Goal: Task Accomplishment & Management: Complete application form

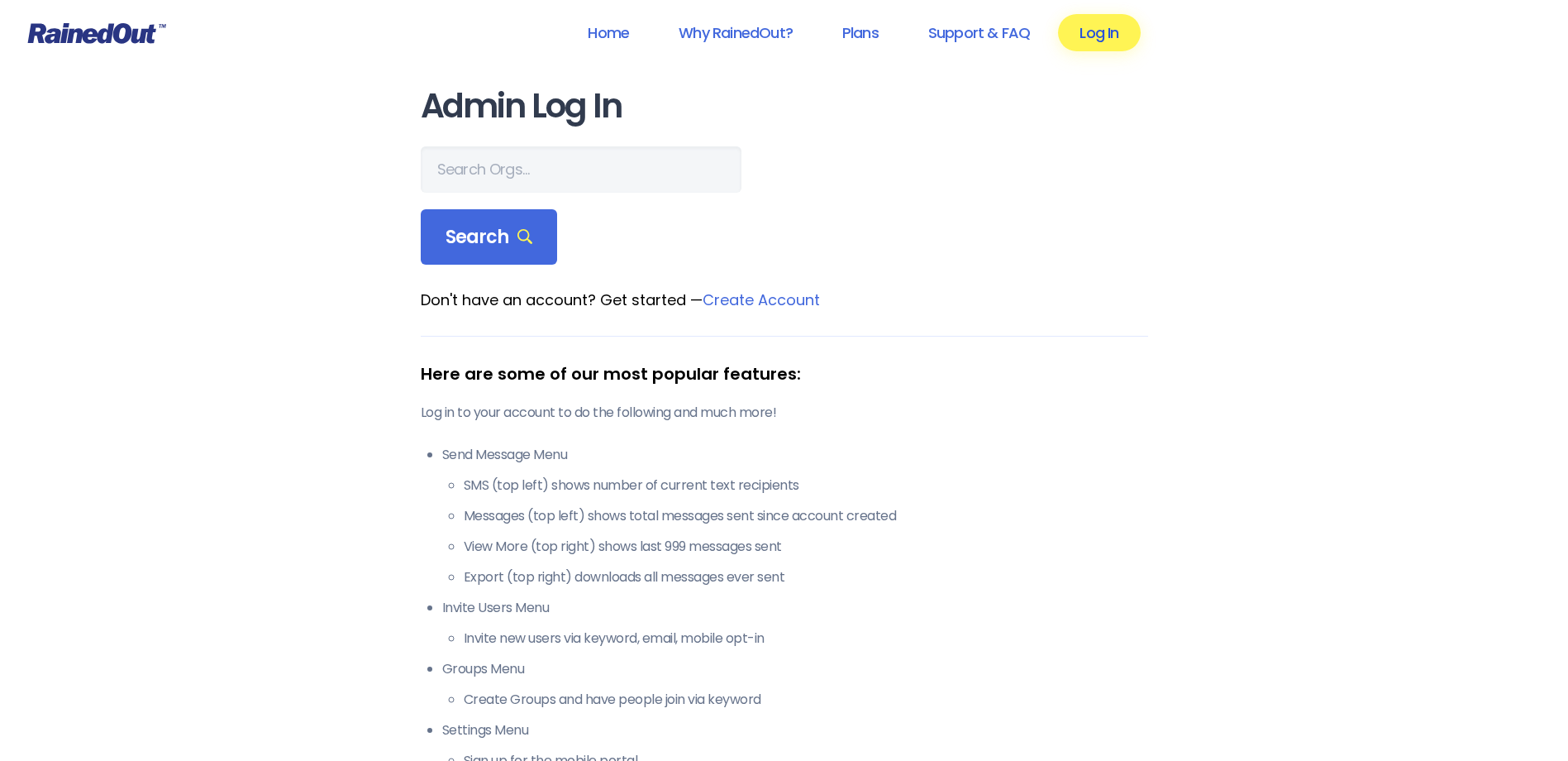
click at [1075, 38] on link "Log In" at bounding box center [1099, 33] width 82 height 37
click at [1126, 39] on link "Log In" at bounding box center [1099, 33] width 82 height 37
click at [517, 248] on span "Search" at bounding box center [489, 237] width 87 height 23
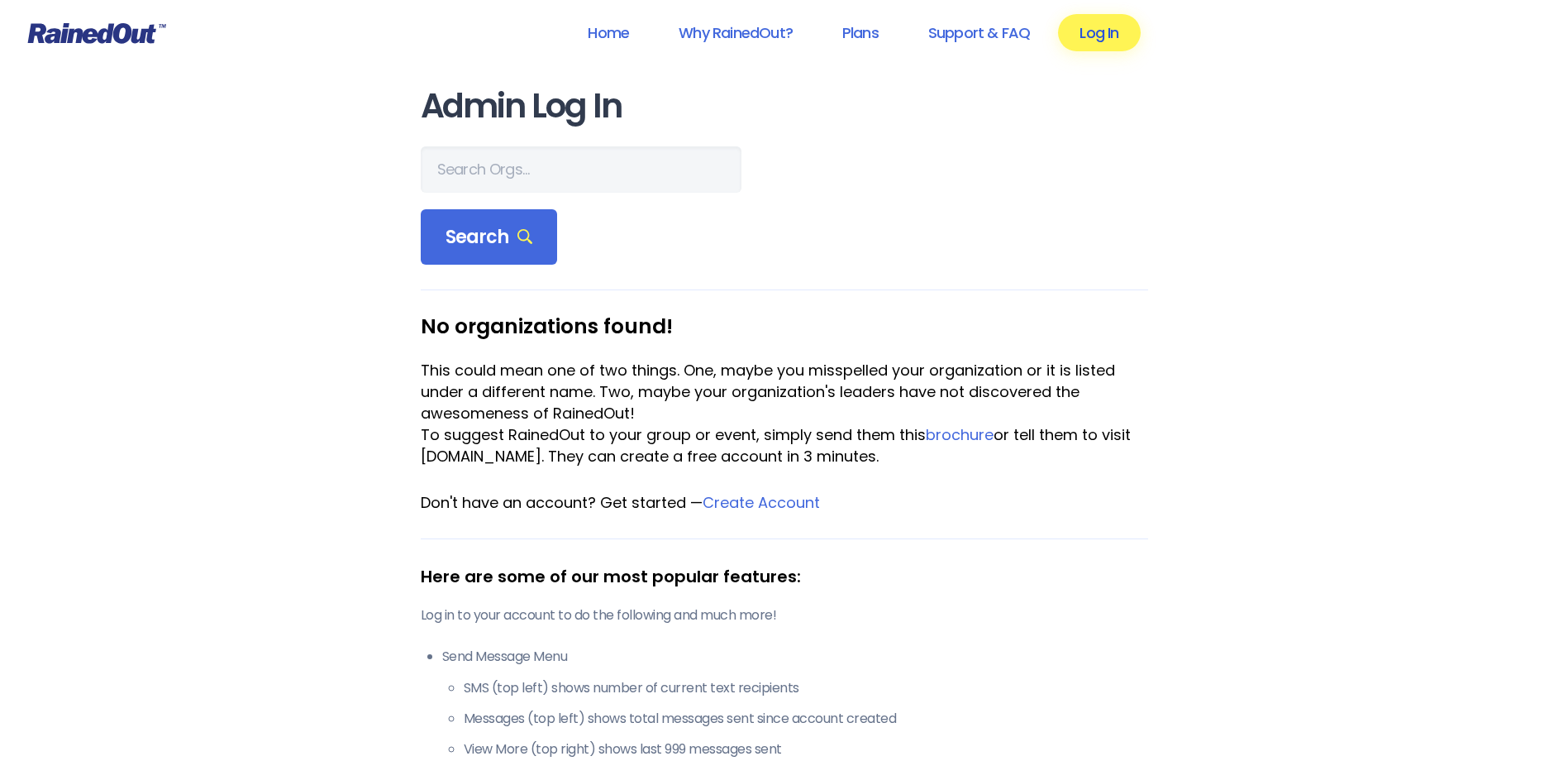
click at [1109, 37] on link "Log In" at bounding box center [1099, 33] width 82 height 37
drag, startPoint x: 531, startPoint y: 247, endPoint x: 508, endPoint y: 231, distance: 28.0
click at [528, 246] on div "Search" at bounding box center [490, 237] width 138 height 56
click at [497, 179] on input "text" at bounding box center [581, 169] width 320 height 46
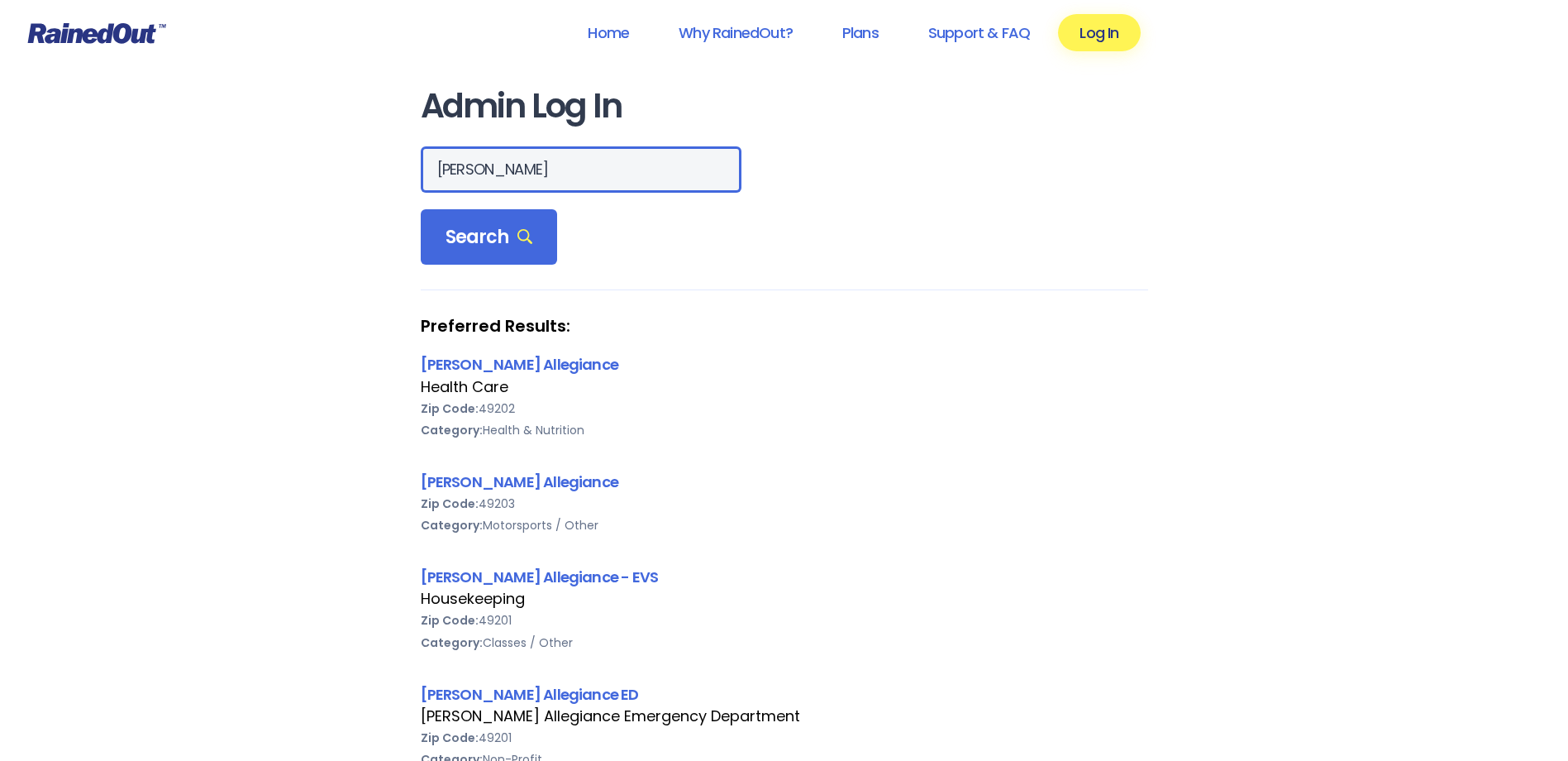
click at [544, 166] on input "[PERSON_NAME]" at bounding box center [581, 169] width 320 height 46
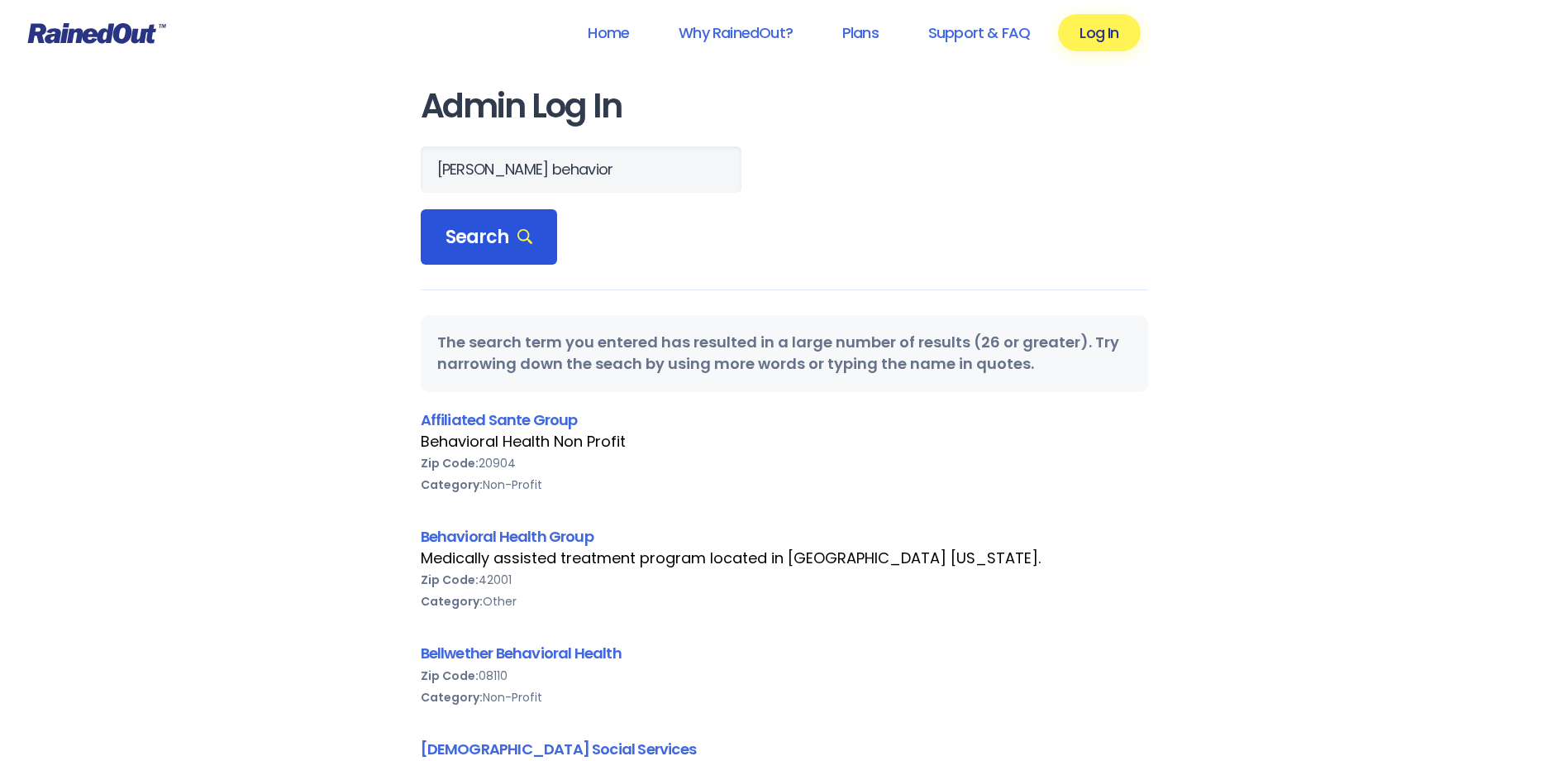
click at [534, 223] on div "Search" at bounding box center [490, 237] width 138 height 56
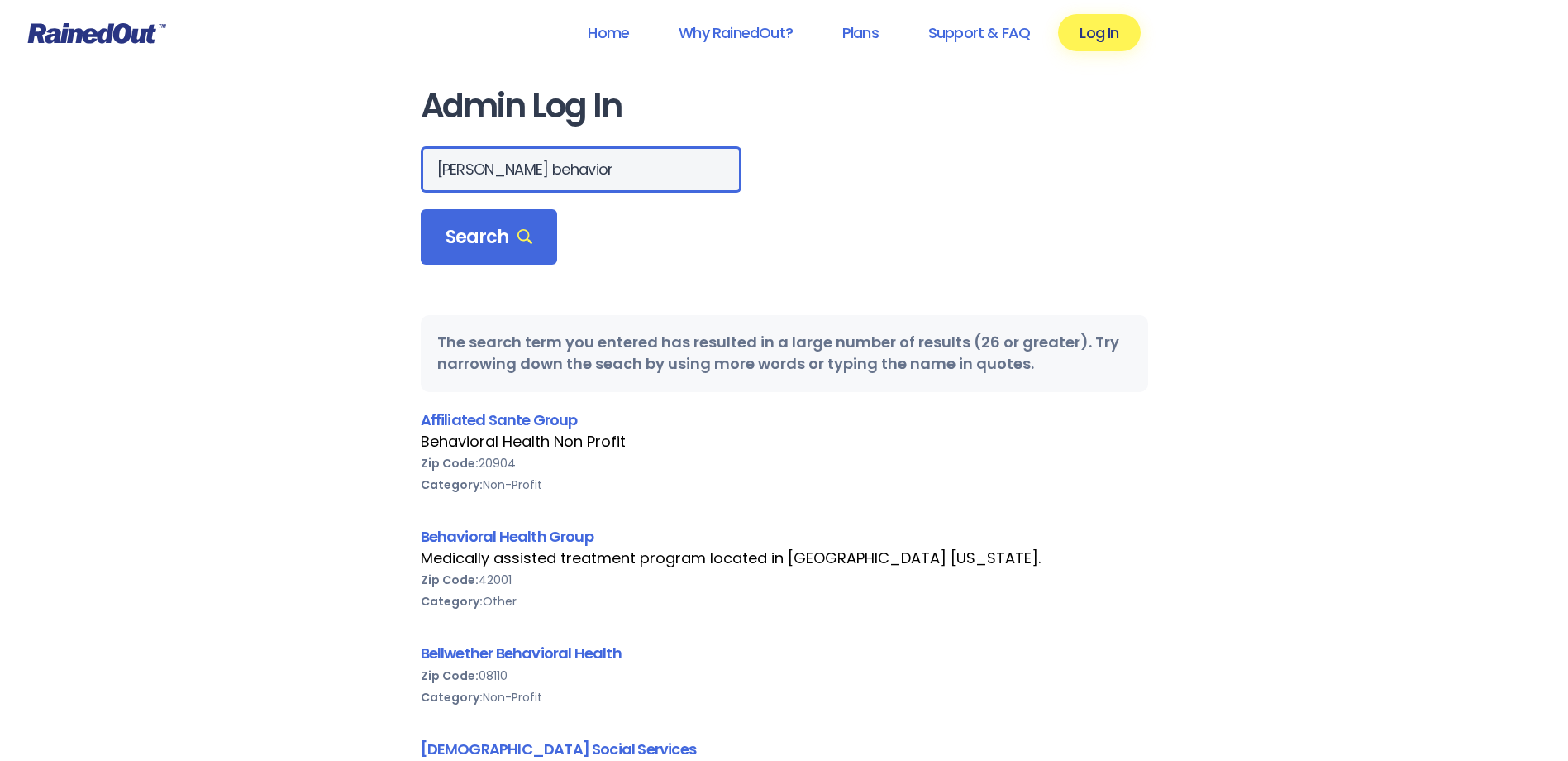
click at [612, 170] on input "[PERSON_NAME] behavior" at bounding box center [581, 169] width 320 height 46
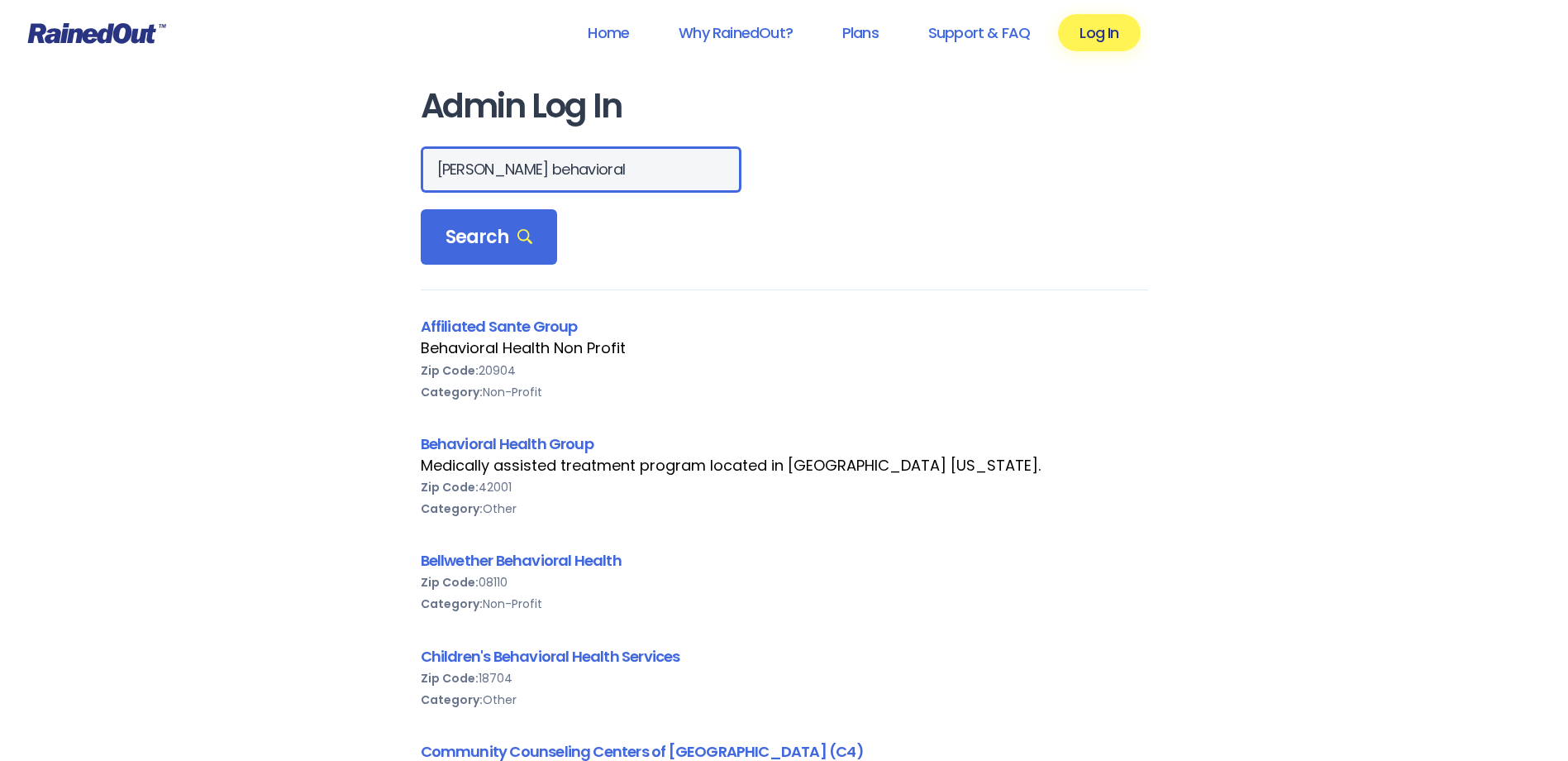
drag, startPoint x: 586, startPoint y: 164, endPoint x: 396, endPoint y: 184, distance: 191.0
type input "[PERSON_NAME] [PERSON_NAME] behavior"
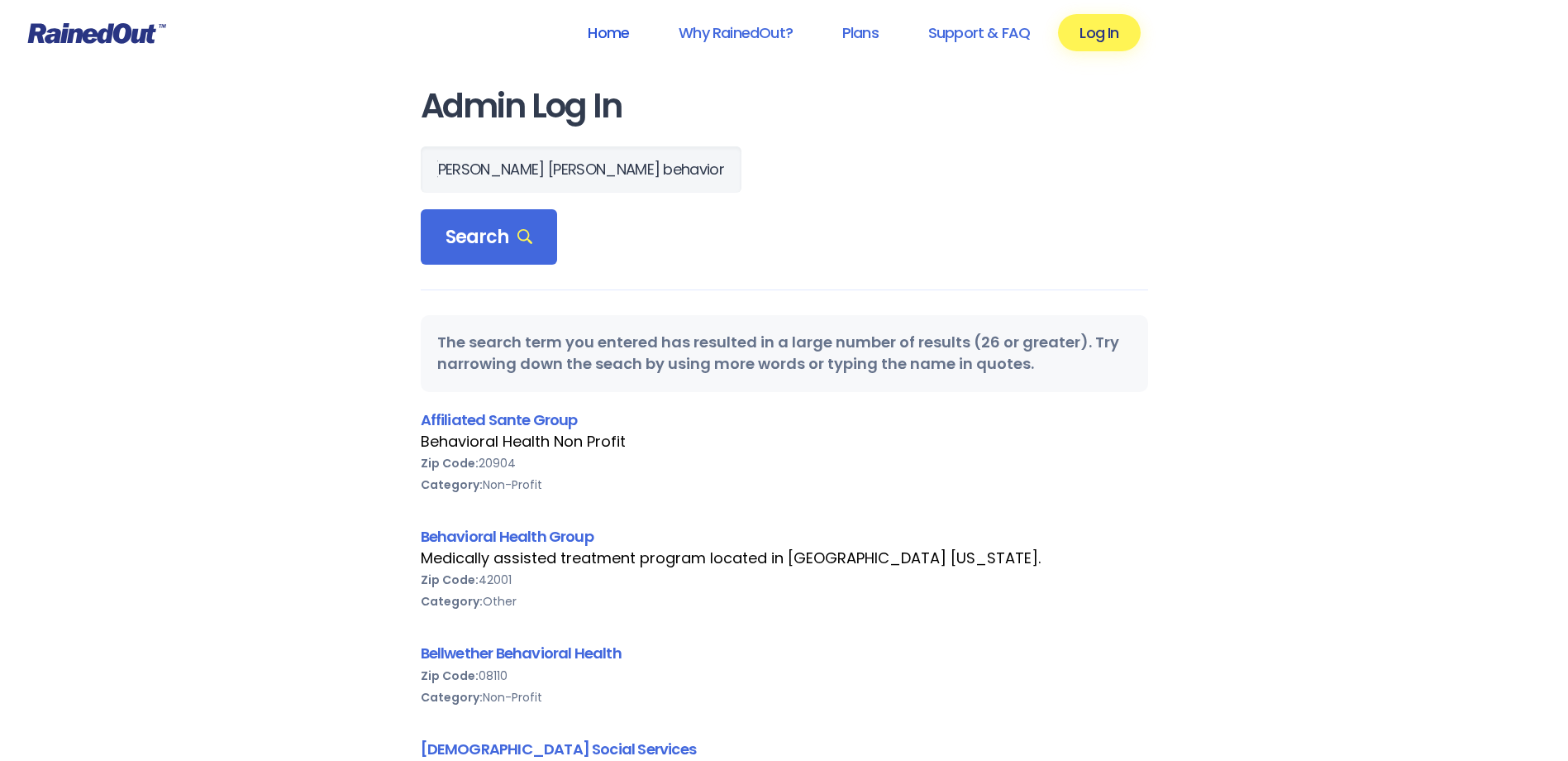
scroll to position [0, 0]
click at [596, 26] on link "Home" at bounding box center [608, 33] width 85 height 37
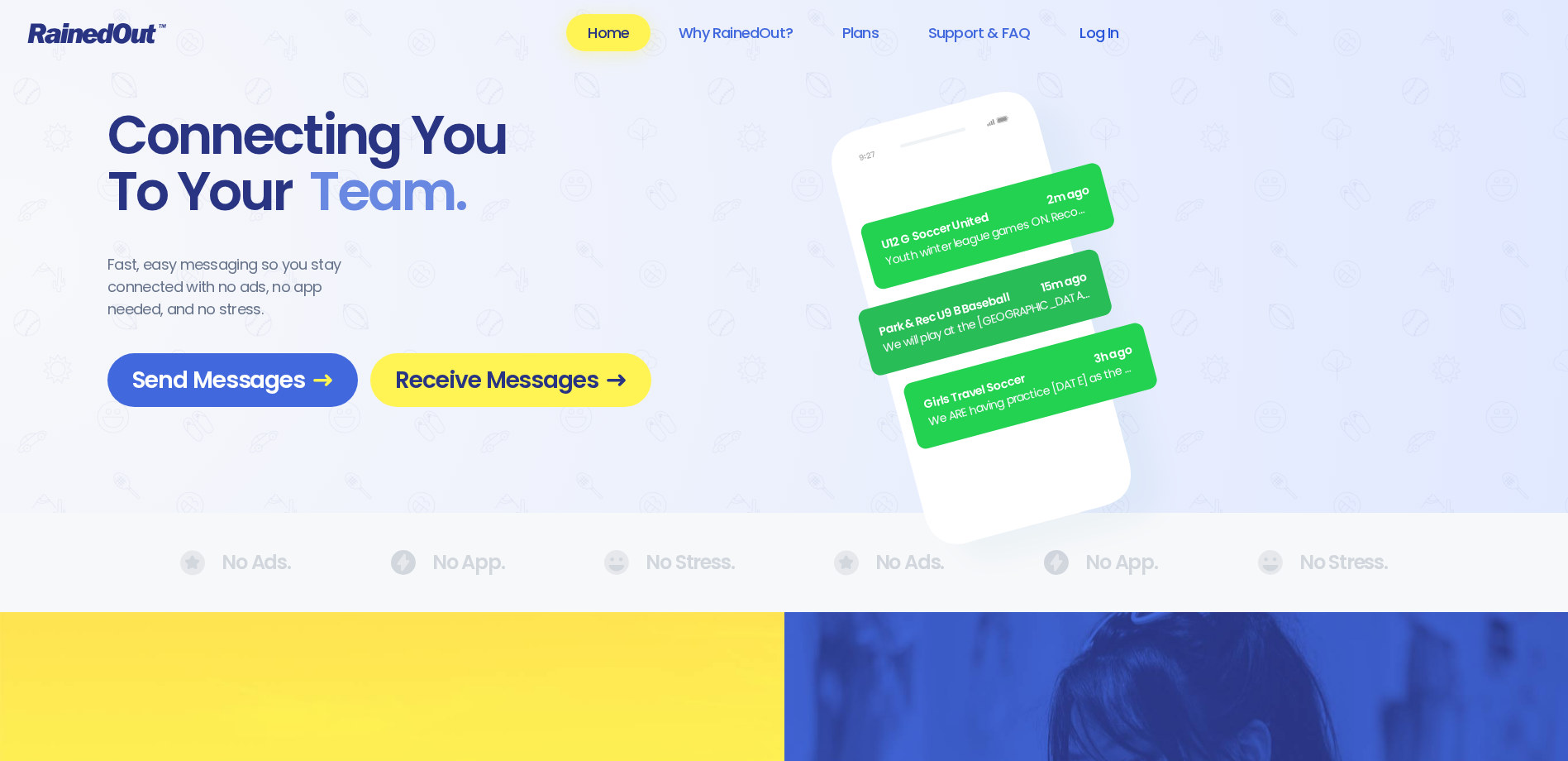
click at [1083, 30] on link "Log In" at bounding box center [1099, 33] width 82 height 37
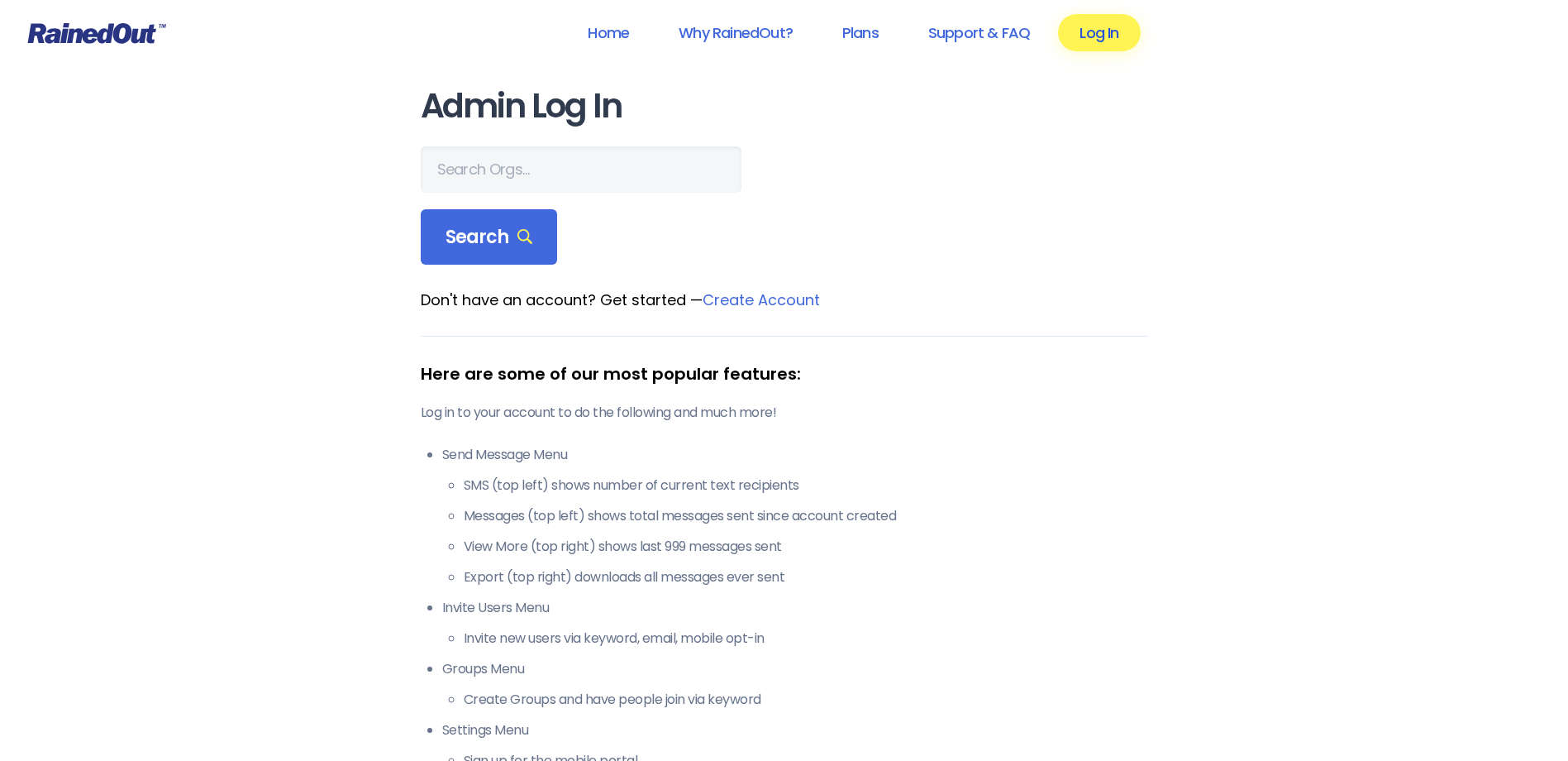
click at [1086, 19] on link "Log In" at bounding box center [1099, 33] width 82 height 37
click at [623, 28] on link "Home" at bounding box center [608, 33] width 85 height 37
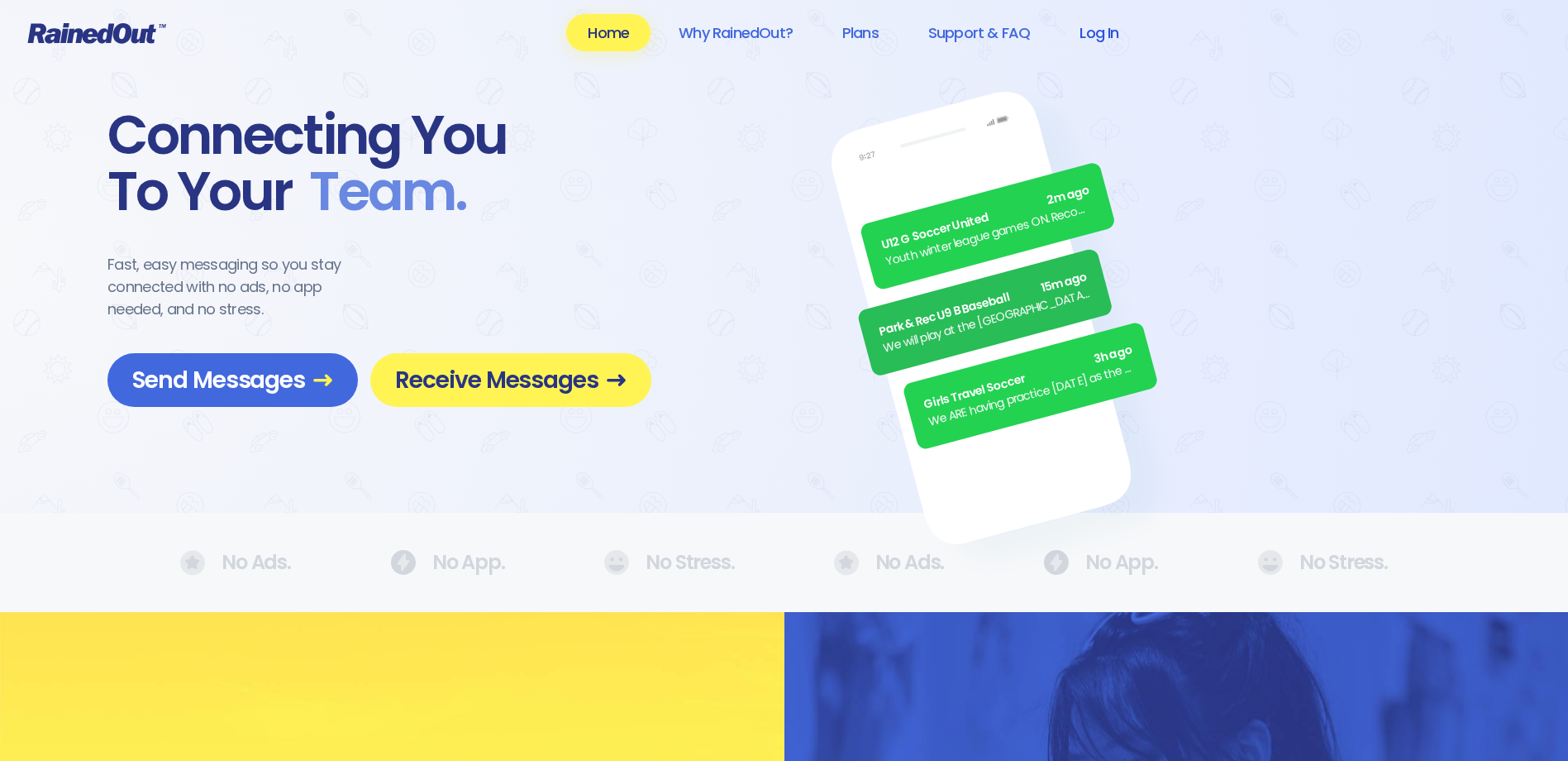
click at [1065, 23] on link "Log In" at bounding box center [1099, 33] width 82 height 37
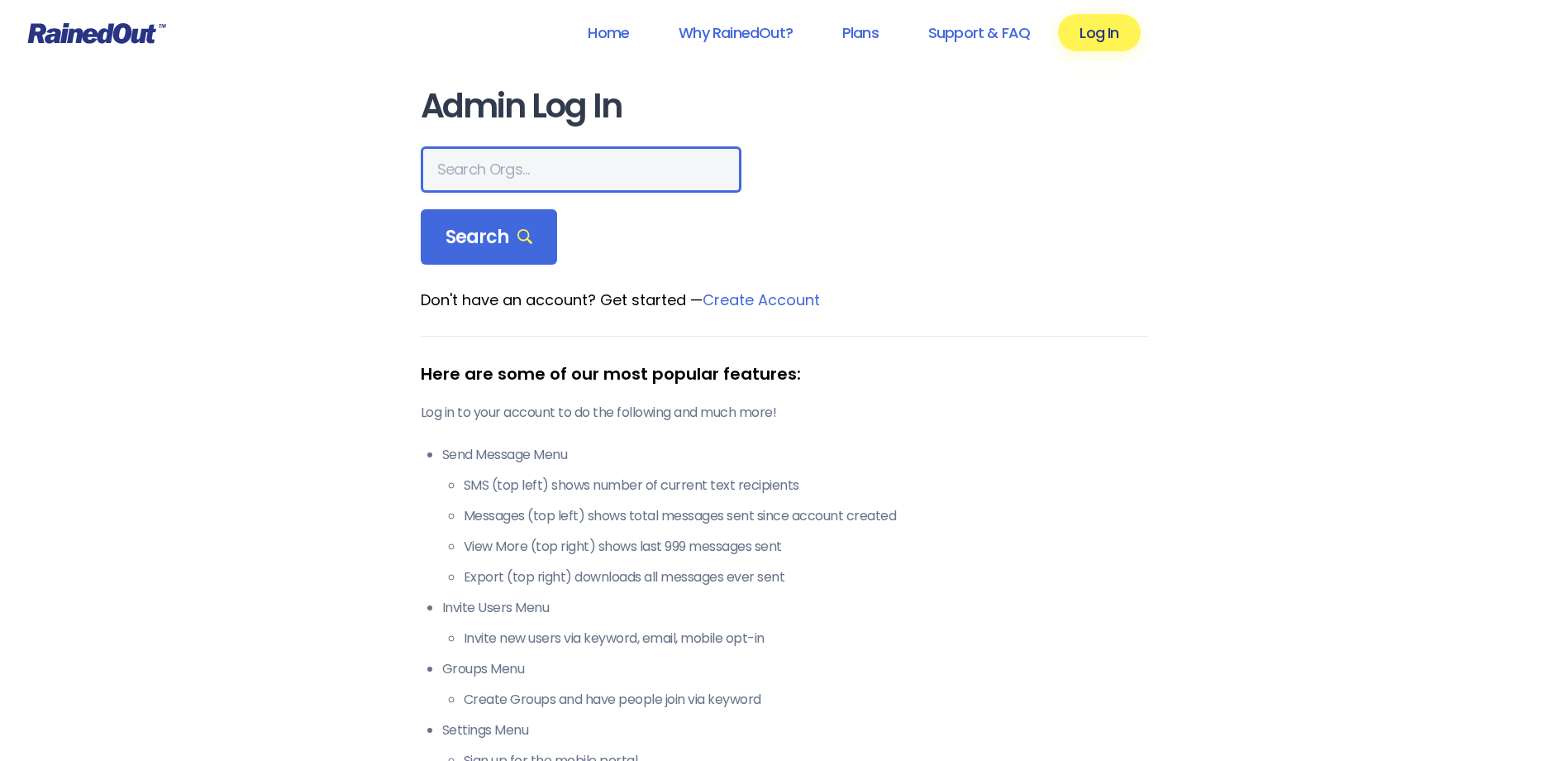
click at [485, 155] on input "text" at bounding box center [581, 169] width 320 height 46
type input "hfah"
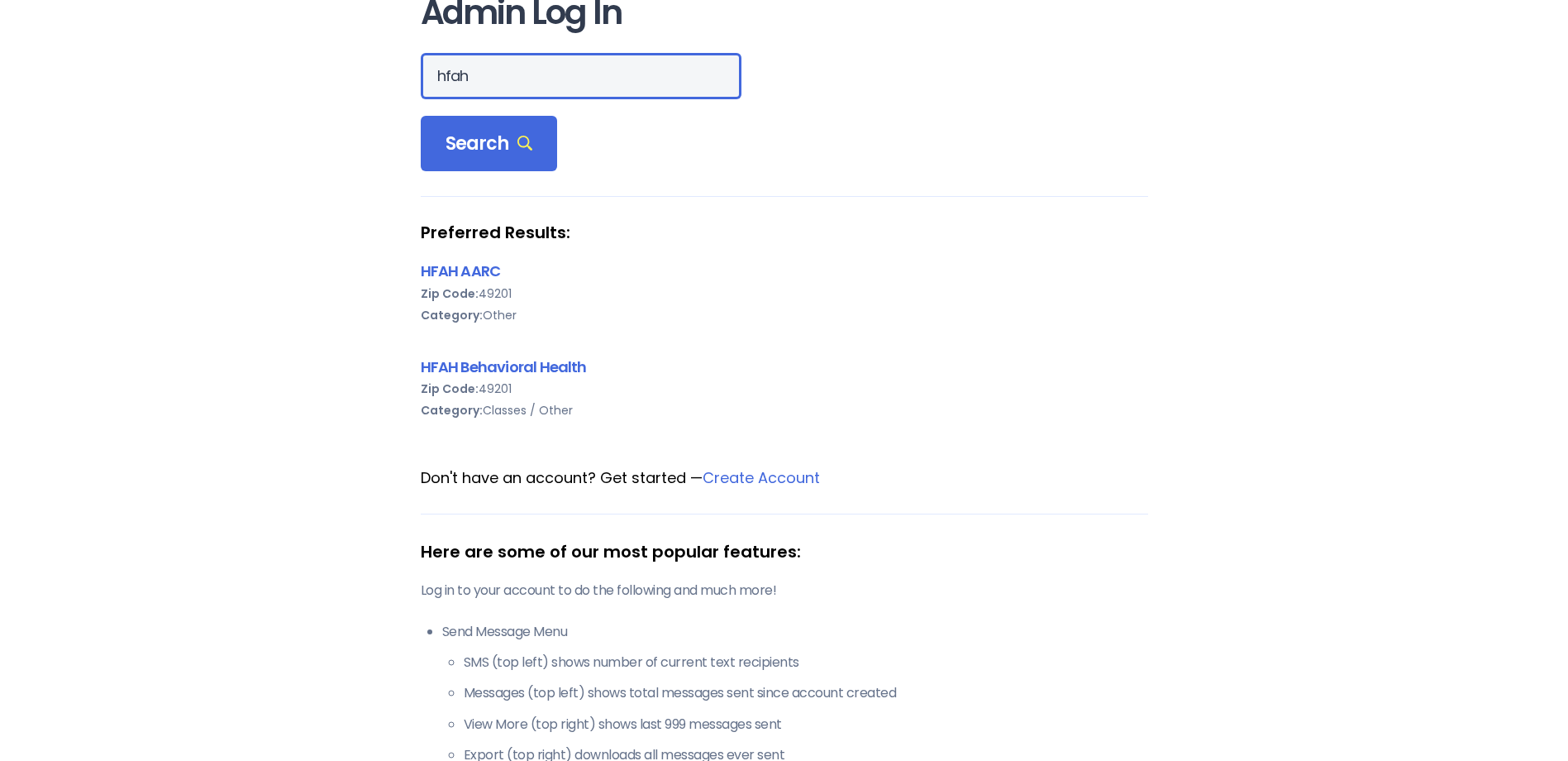
scroll to position [165, 0]
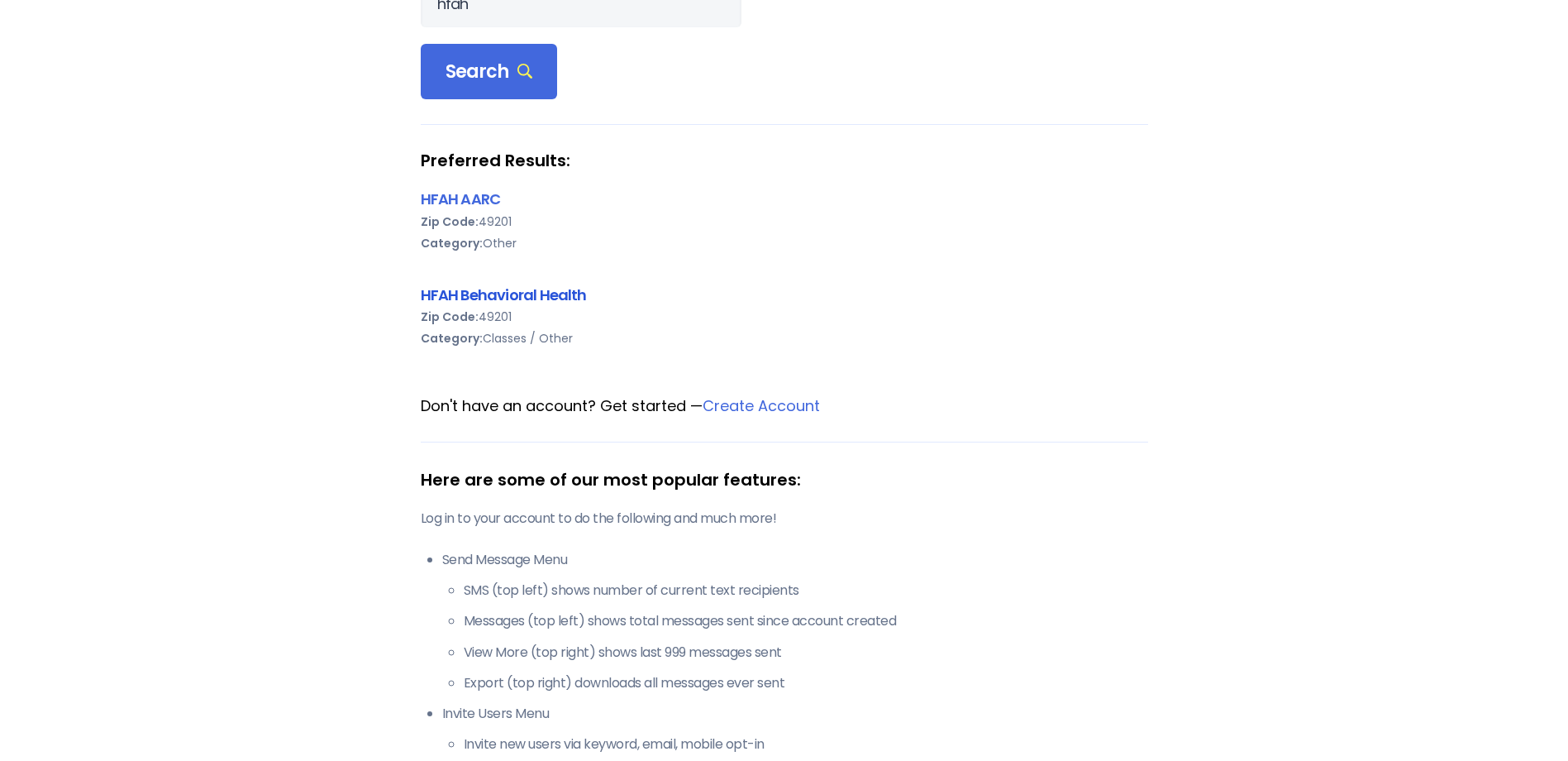
click at [518, 284] on link "HFAH Behavioral Health" at bounding box center [504, 294] width 166 height 21
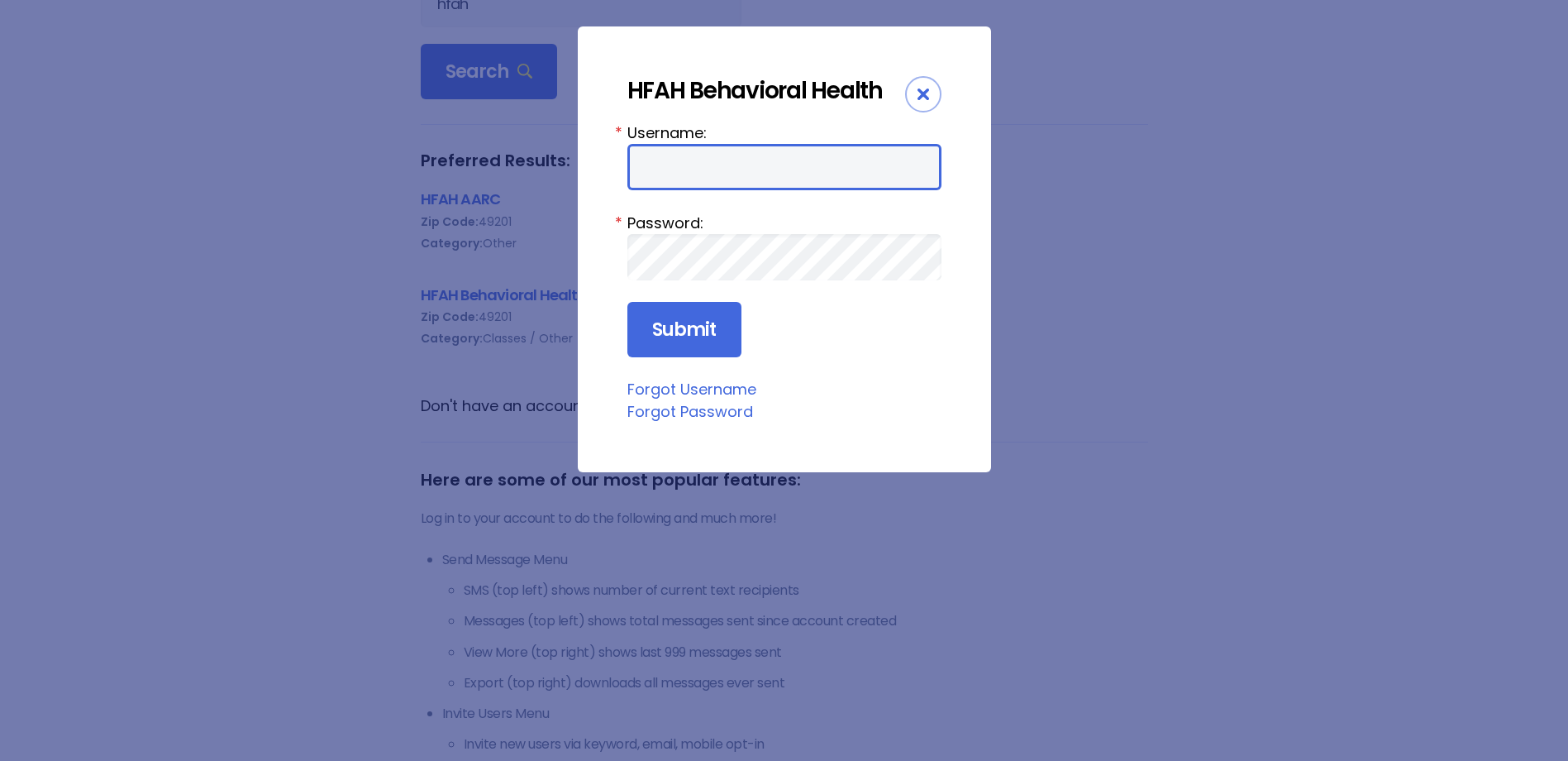
type input "ChargeNurse"
click at [681, 178] on input "ChargeNurse" at bounding box center [784, 166] width 314 height 46
click at [1040, 245] on div "HFAH Behavioral Health Username: ChargeNurse * Password: * Submit Forgot Userna…" at bounding box center [784, 380] width 1568 height 761
click at [900, 418] on fieldset "Forgot Password" at bounding box center [784, 412] width 314 height 22
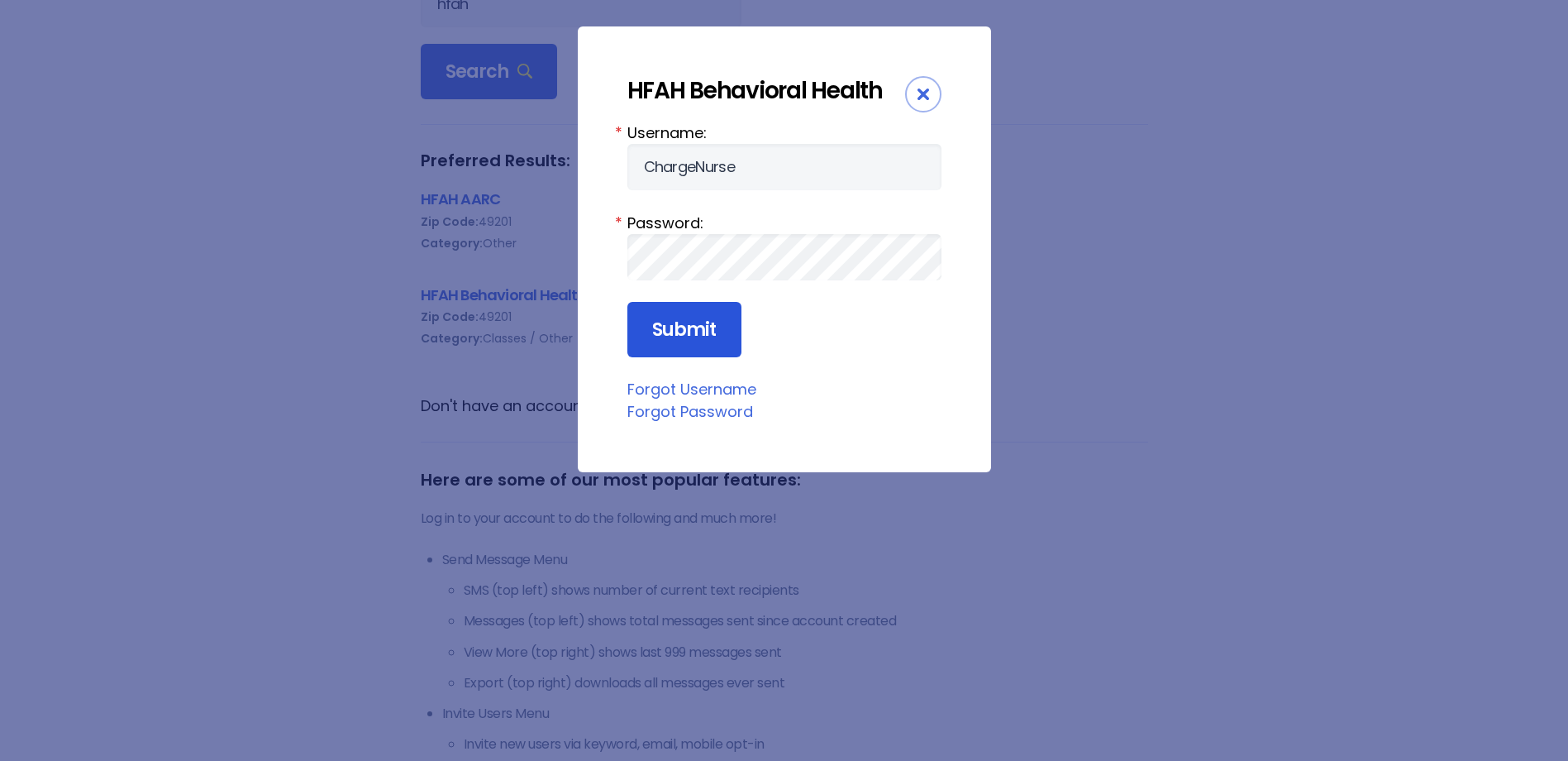
click at [638, 344] on input "Submit" at bounding box center [685, 330] width 114 height 56
